Goal: Information Seeking & Learning: Learn about a topic

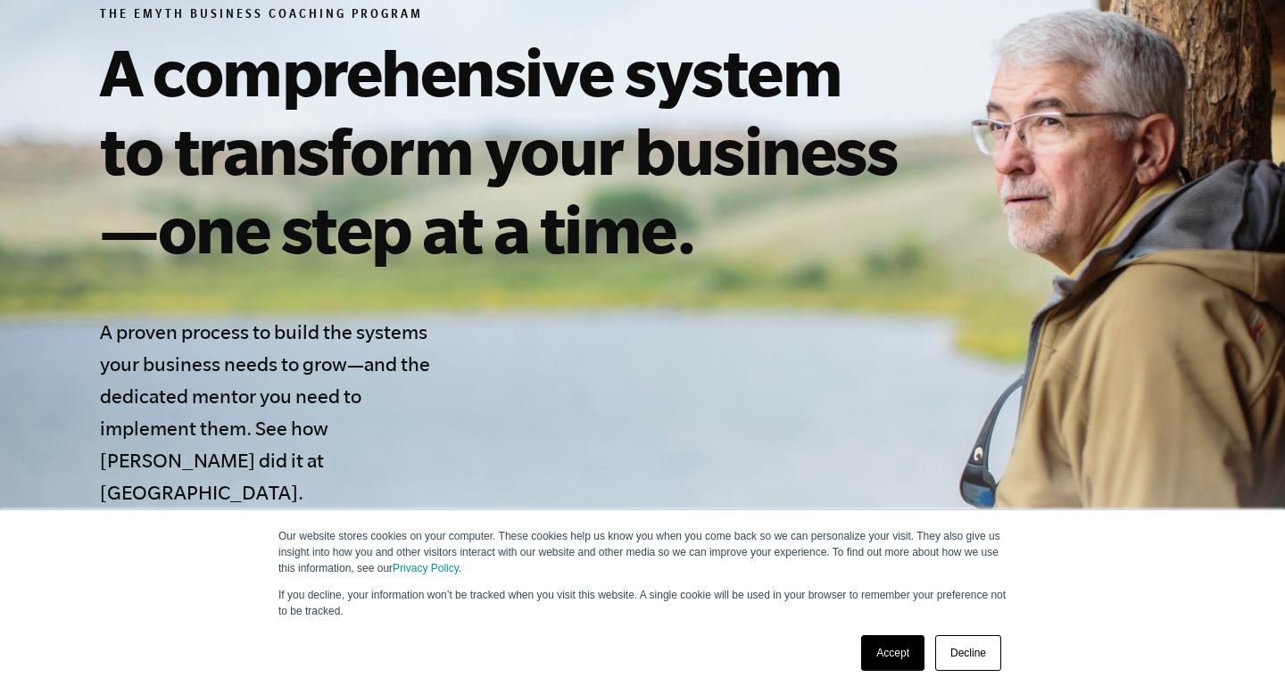
scroll to position [346, 0]
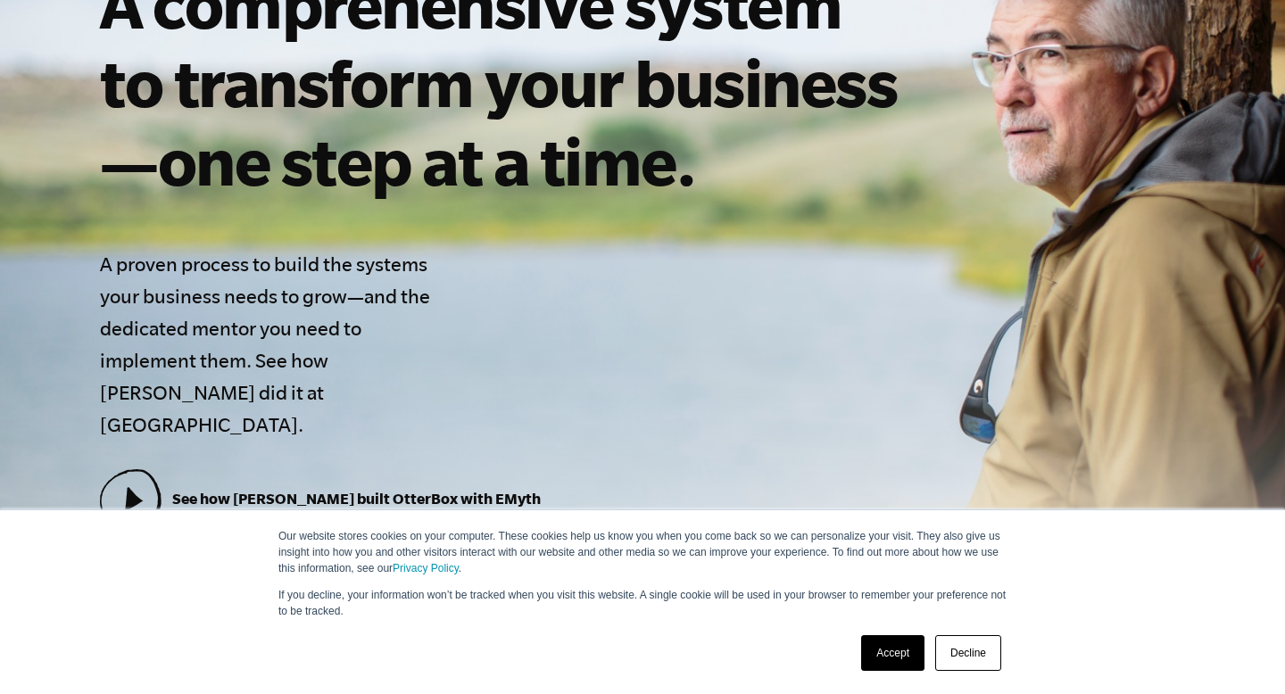
click at [977, 644] on link "Decline" at bounding box center [968, 653] width 66 height 36
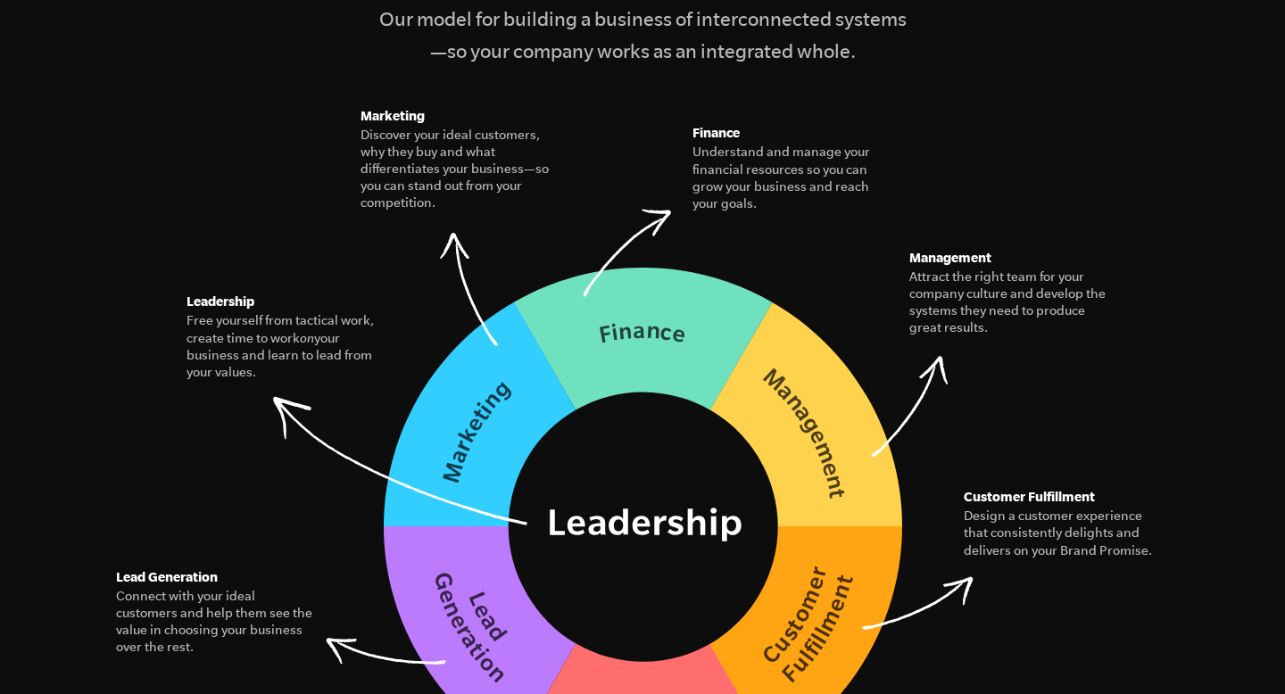
scroll to position [2643, 0]
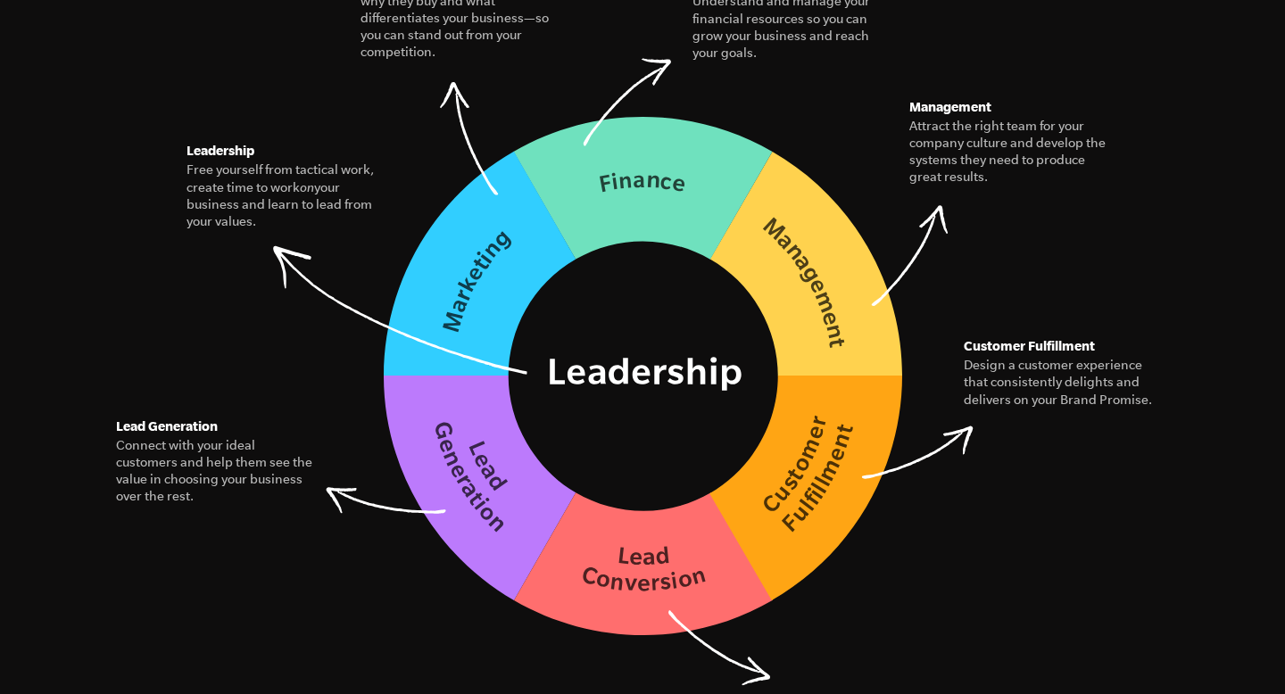
click at [386, 230] on figure "Leadership Free yourself from tactical work, create time to work on your busine…" at bounding box center [286, 185] width 200 height 90
click at [287, 162] on figcaption "Free yourself from tactical work, create time to work on your business and lear…" at bounding box center [286, 196] width 200 height 69
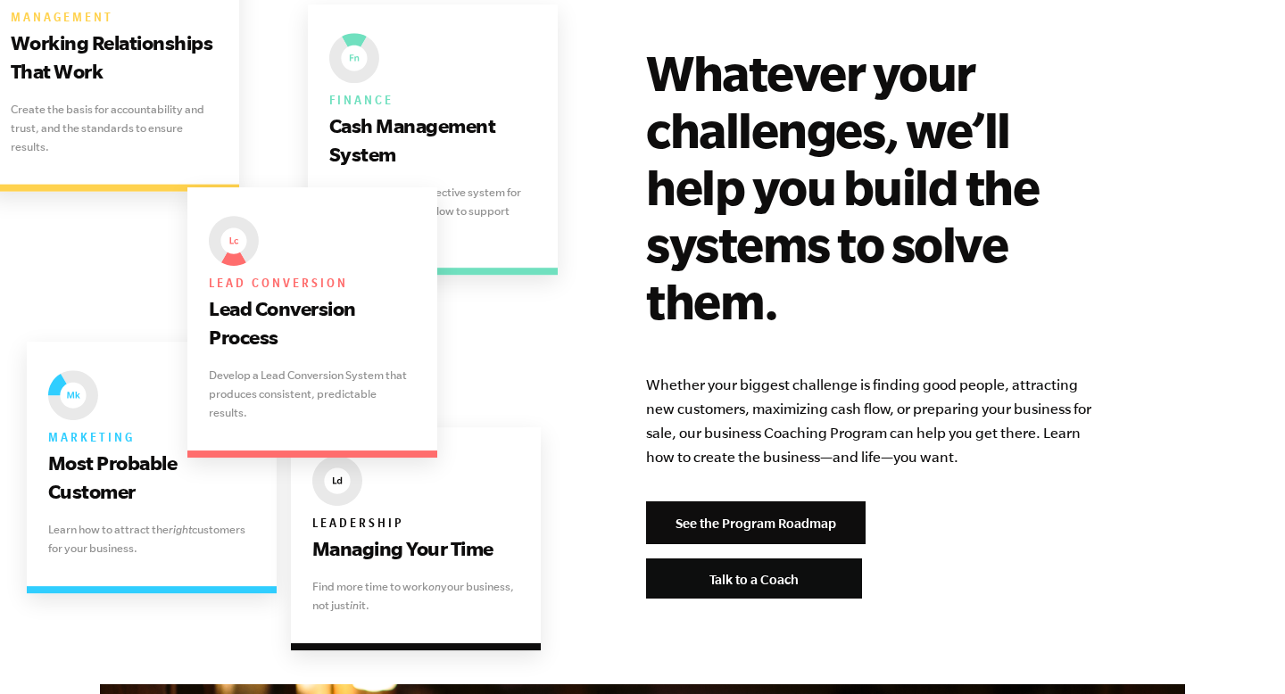
scroll to position [3581, 0]
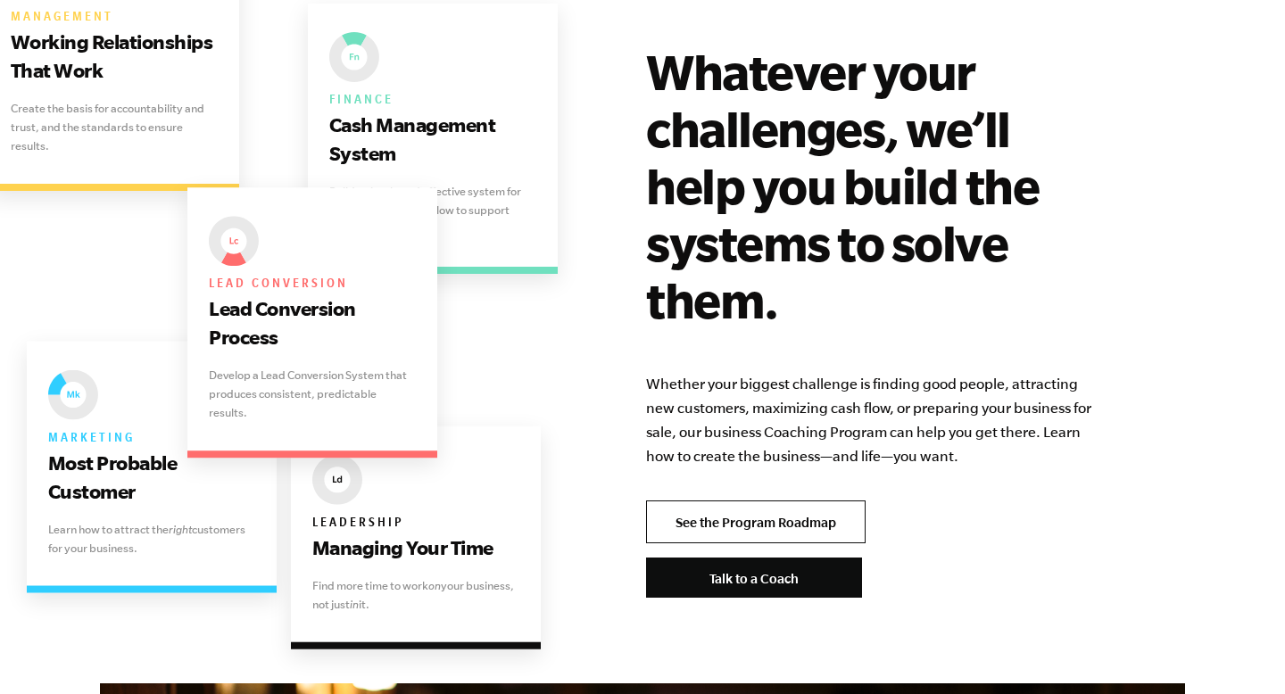
click at [679, 501] on link "See the Program Roadmap" at bounding box center [756, 522] width 220 height 43
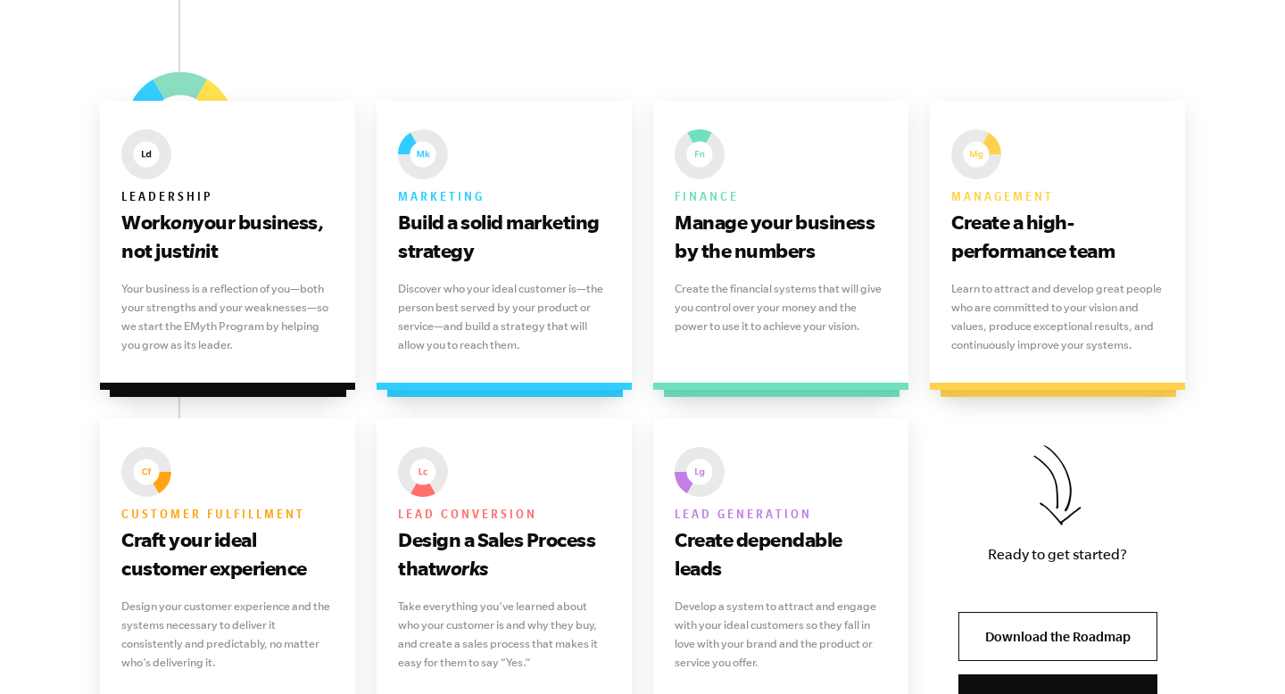
scroll to position [1187, 0]
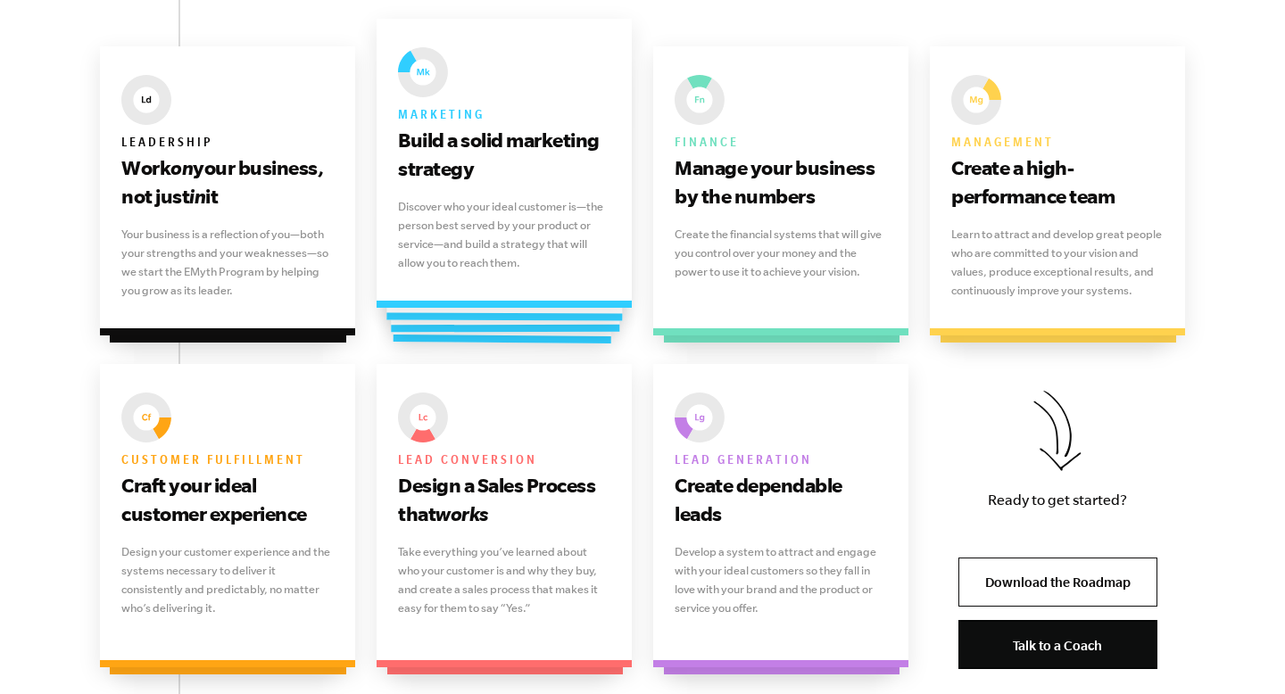
click at [563, 204] on p "Discover who your ideal customer is—the person best served by your product or s…" at bounding box center [504, 234] width 212 height 75
click at [485, 228] on p "Discover who your ideal customer is—the person best served by your product or s…" at bounding box center [504, 234] width 212 height 75
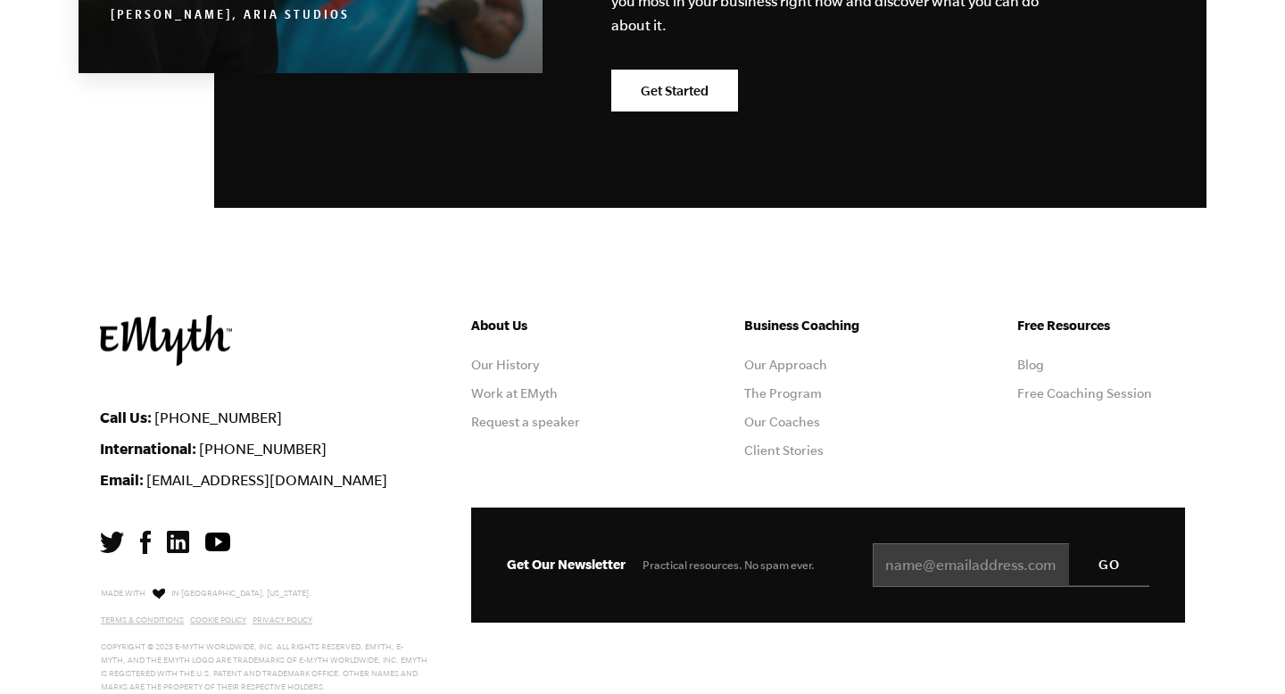
scroll to position [5158, 0]
